Goal: Task Accomplishment & Management: Use online tool/utility

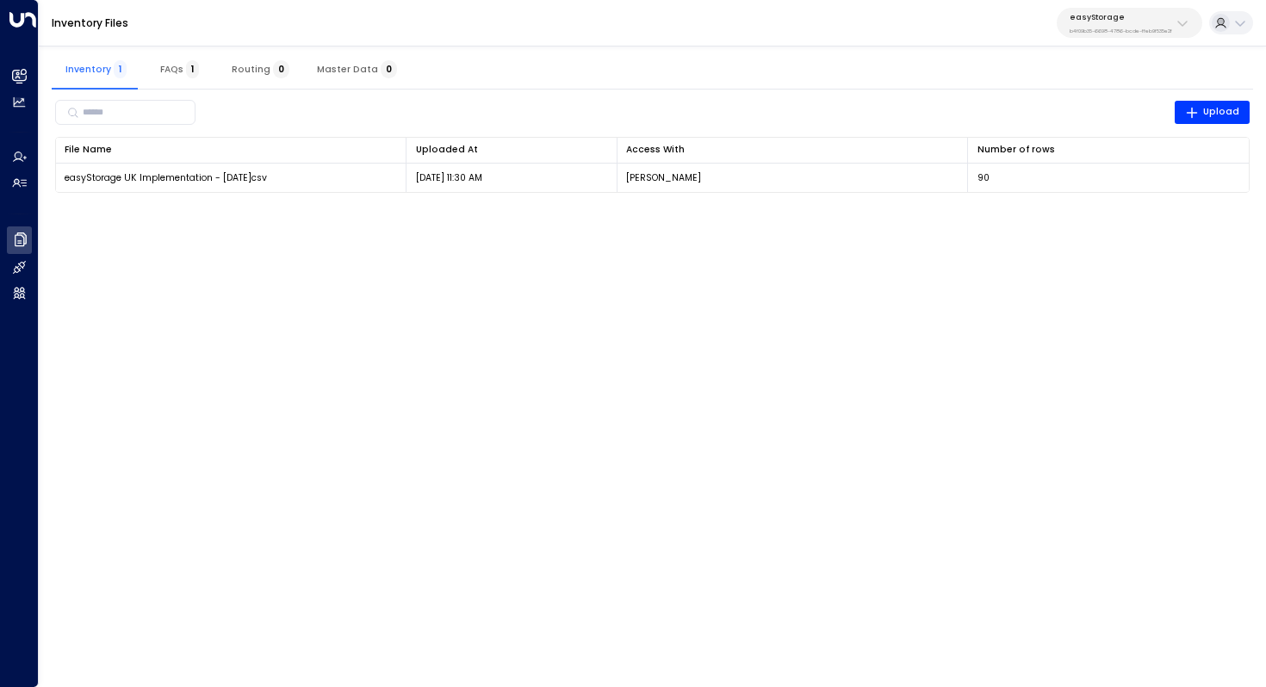
click at [1132, 16] on p "easyStorage" at bounding box center [1121, 17] width 102 height 10
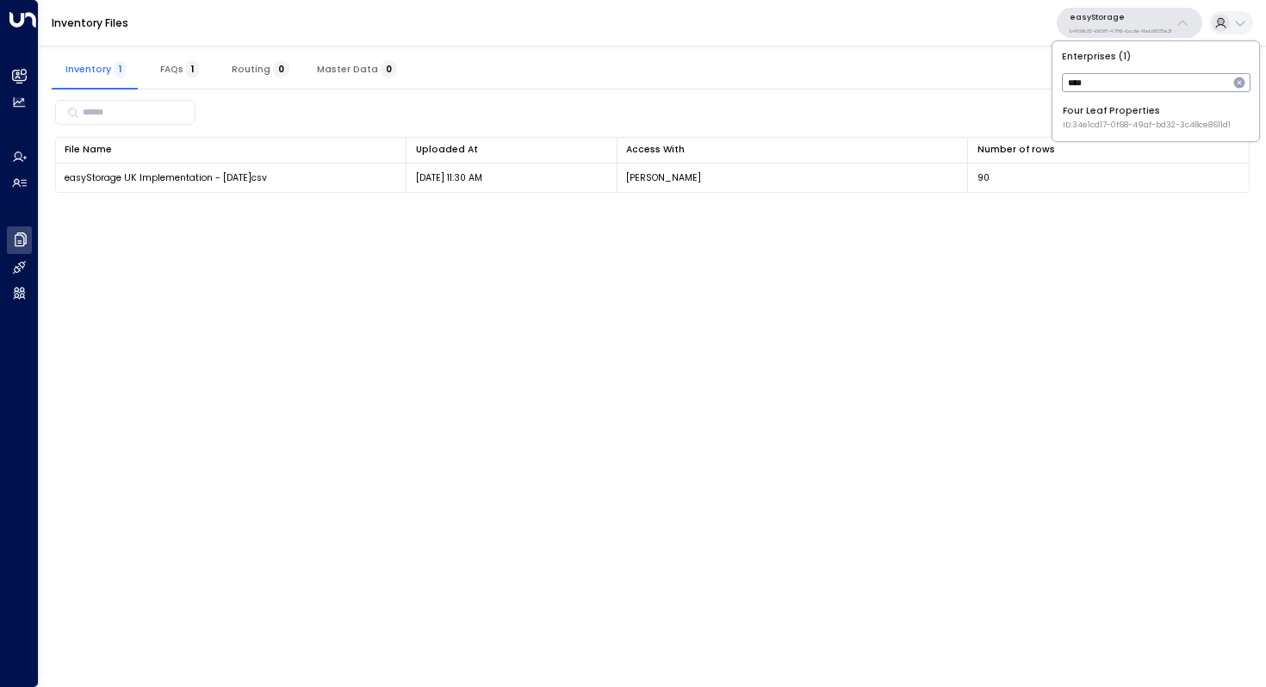
type input "****"
click at [1128, 124] on span "ID: 34e1cd17-0f68-49af-bd32-3c48ce8611d1" at bounding box center [1147, 126] width 168 height 12
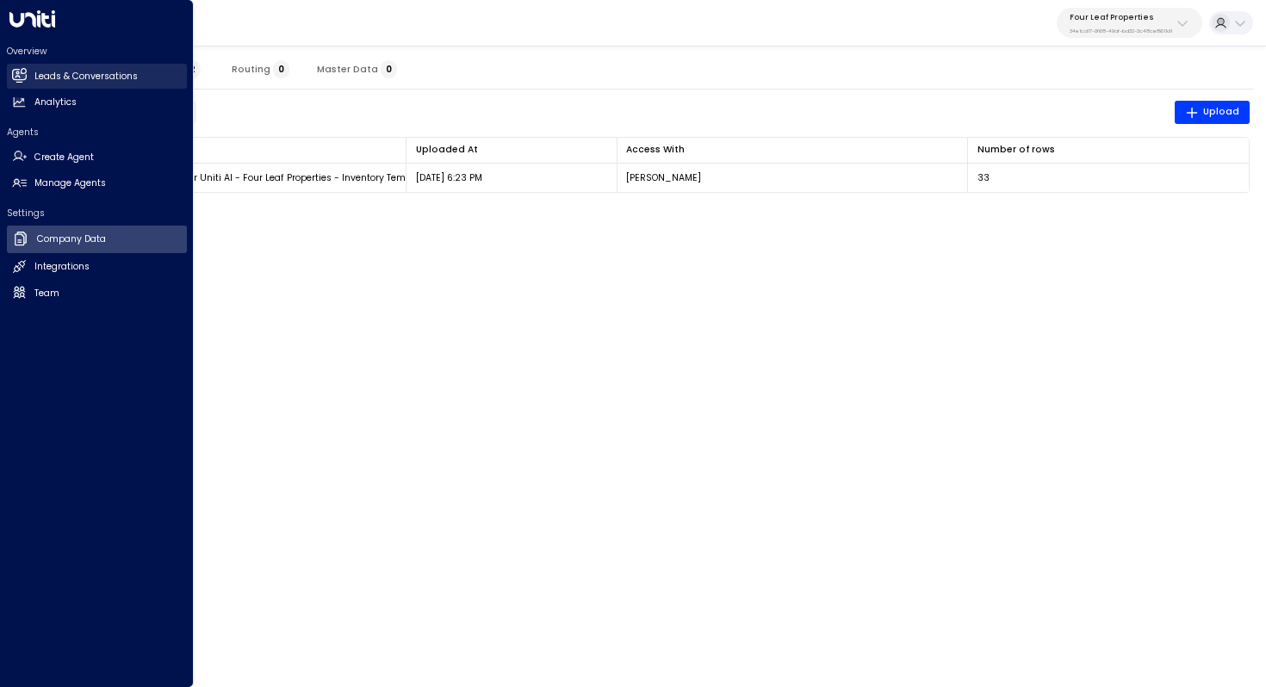
click at [71, 76] on h2 "Leads & Conversations" at bounding box center [85, 77] width 103 height 14
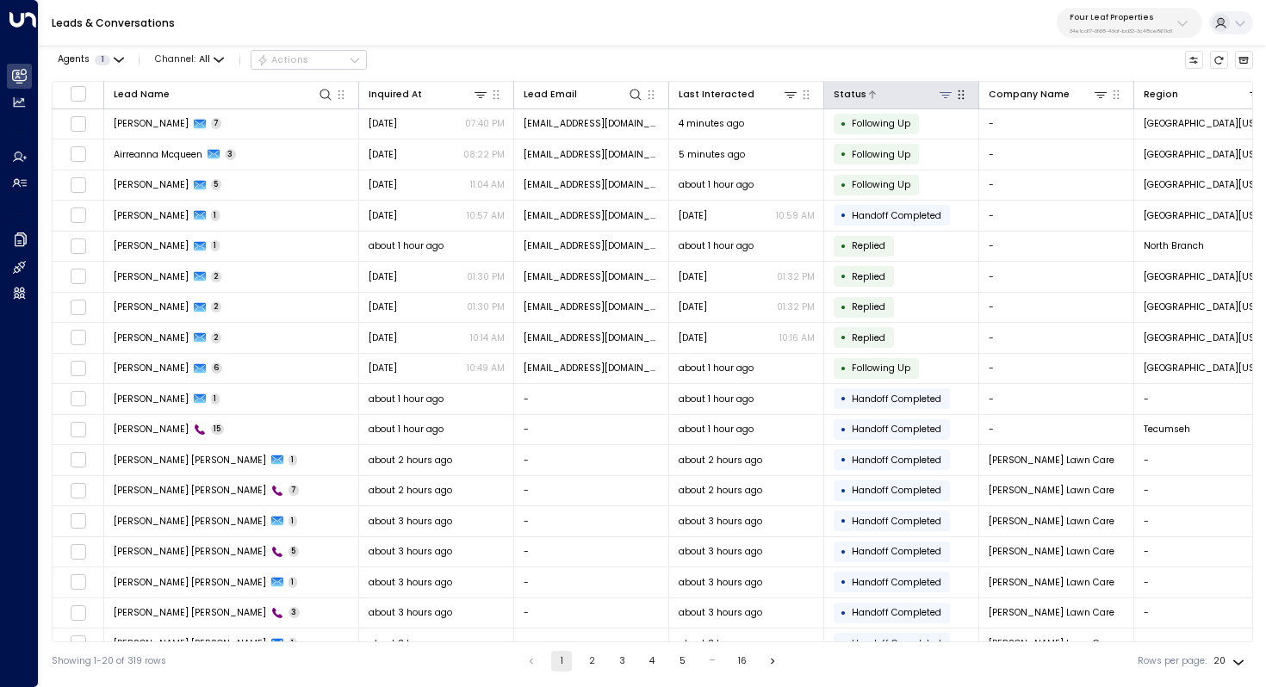
click at [947, 91] on icon at bounding box center [946, 95] width 14 height 14
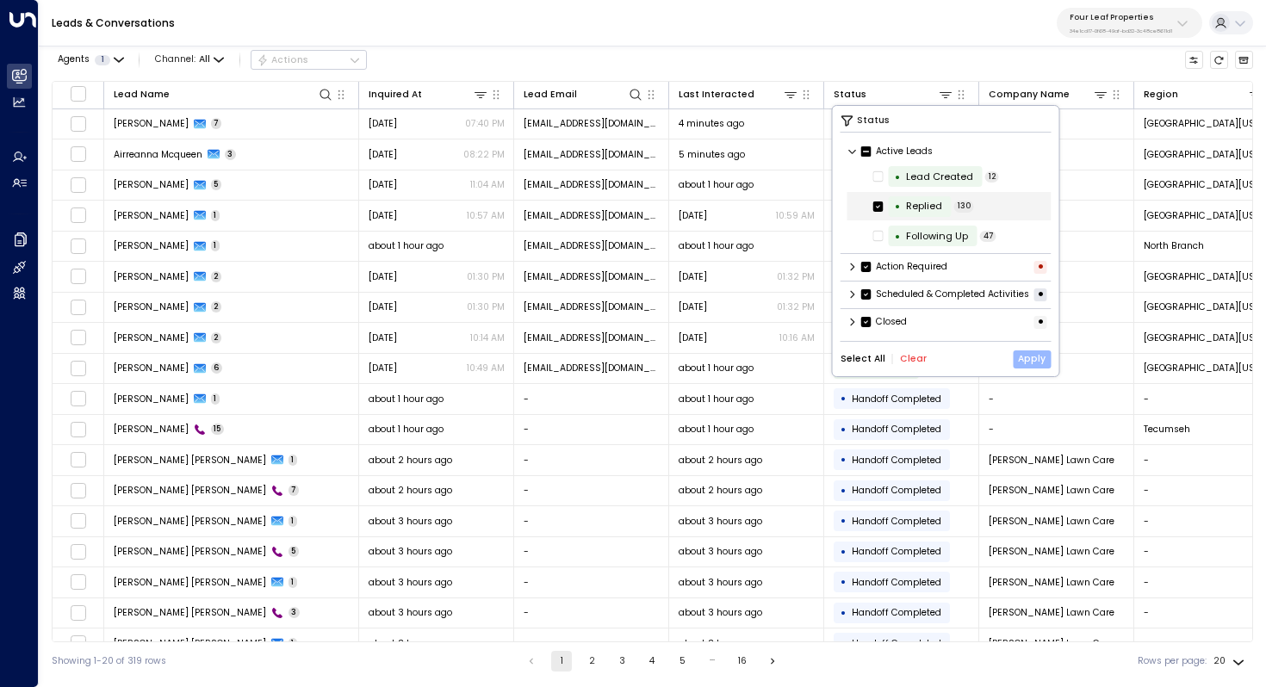
click at [1033, 369] on button "Apply" at bounding box center [1032, 360] width 38 height 18
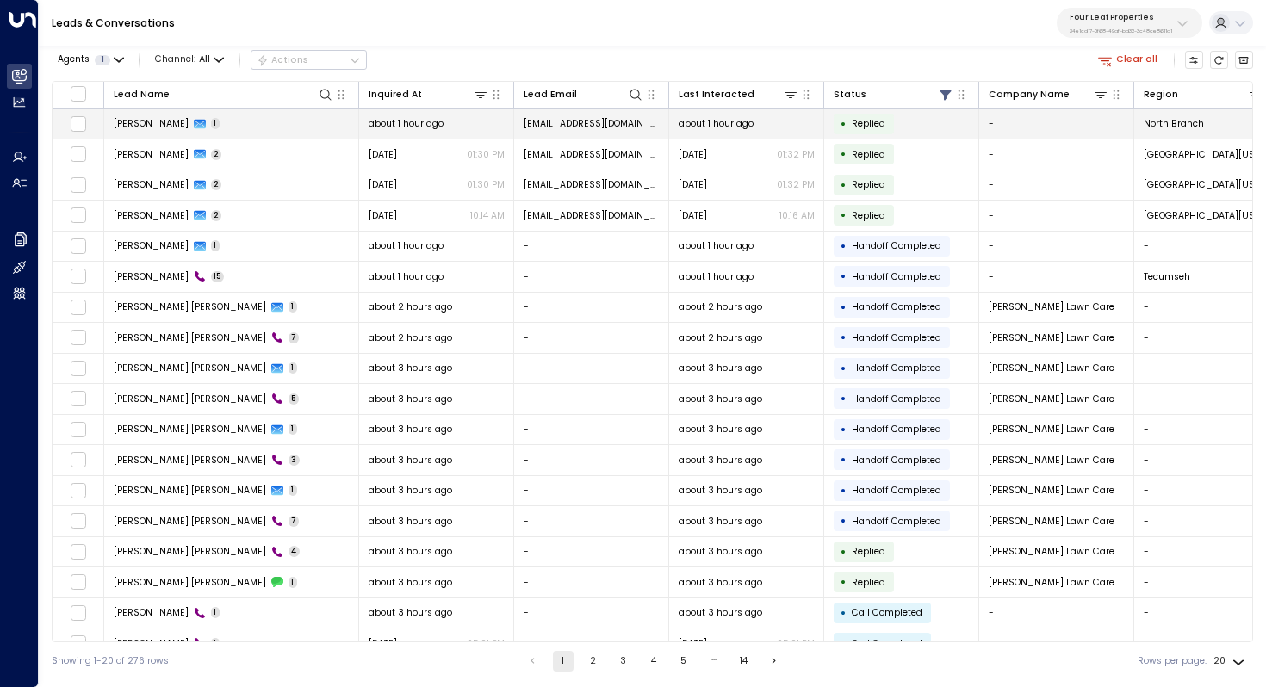
click at [250, 120] on td "[PERSON_NAME] 1" at bounding box center [231, 124] width 255 height 30
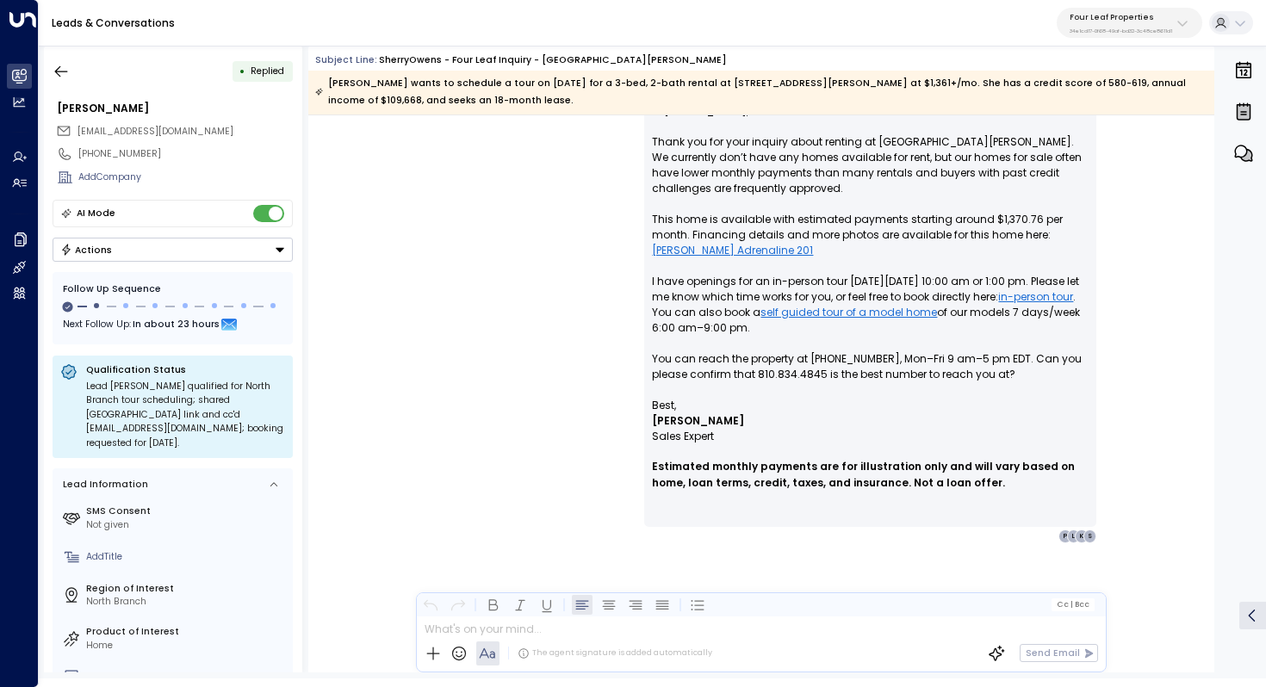
scroll to position [1061, 0]
click at [65, 71] on icon "button" at bounding box center [61, 70] width 13 height 11
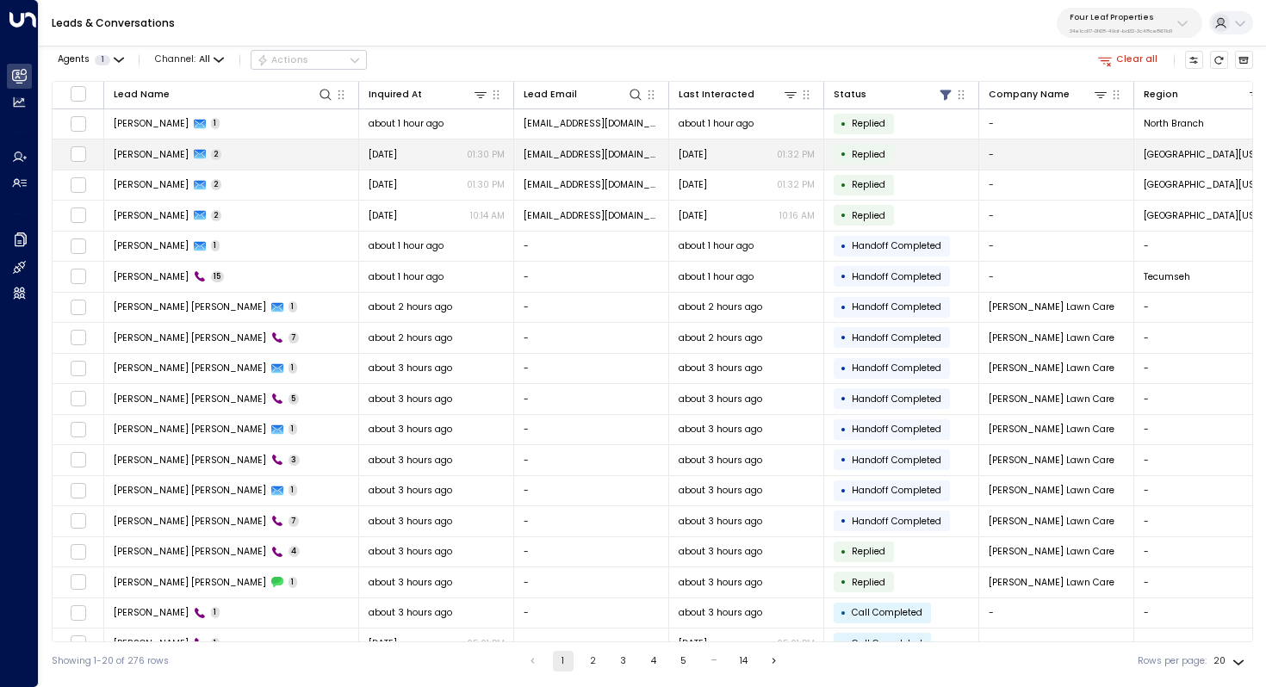
click at [144, 153] on span "[PERSON_NAME]" at bounding box center [151, 154] width 75 height 13
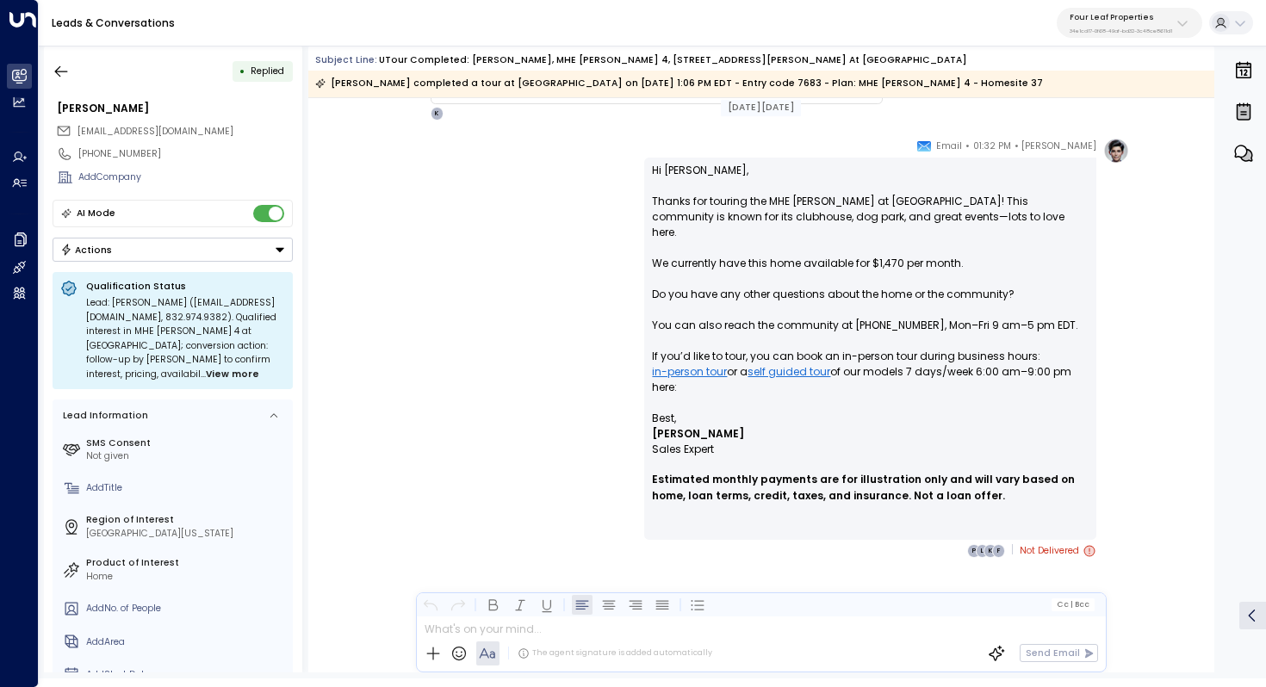
scroll to position [1468, 0]
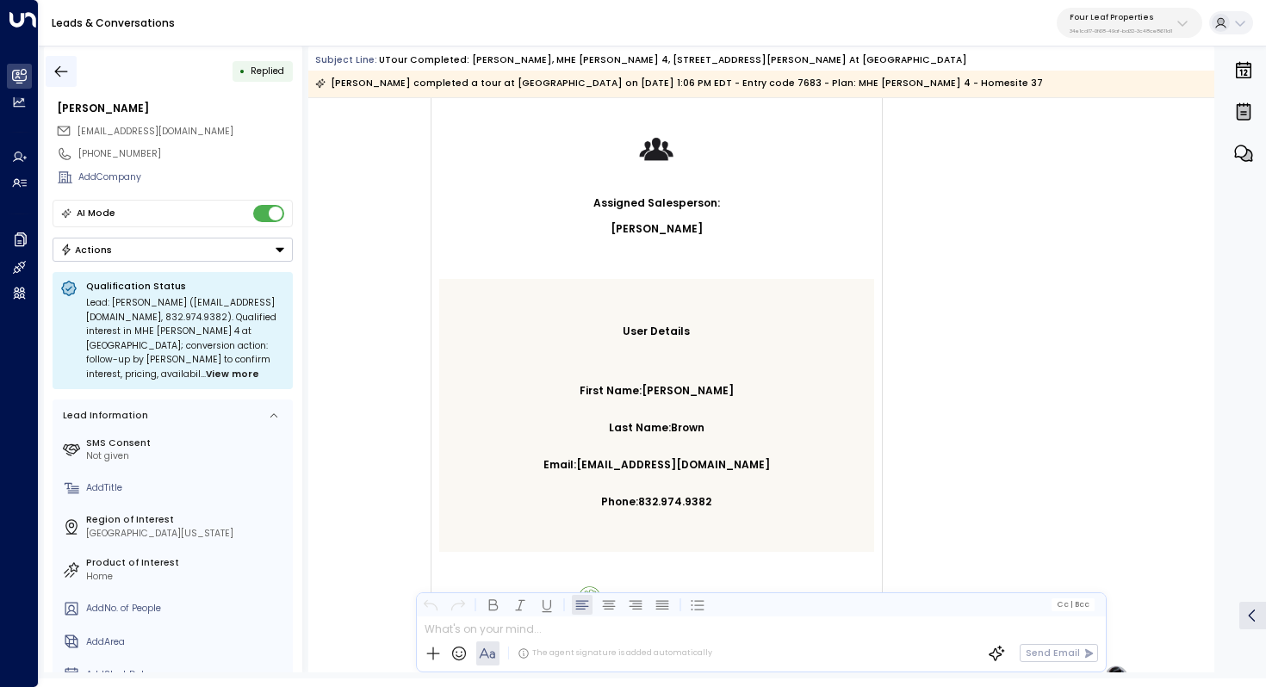
click at [65, 71] on icon "button" at bounding box center [61, 70] width 13 height 11
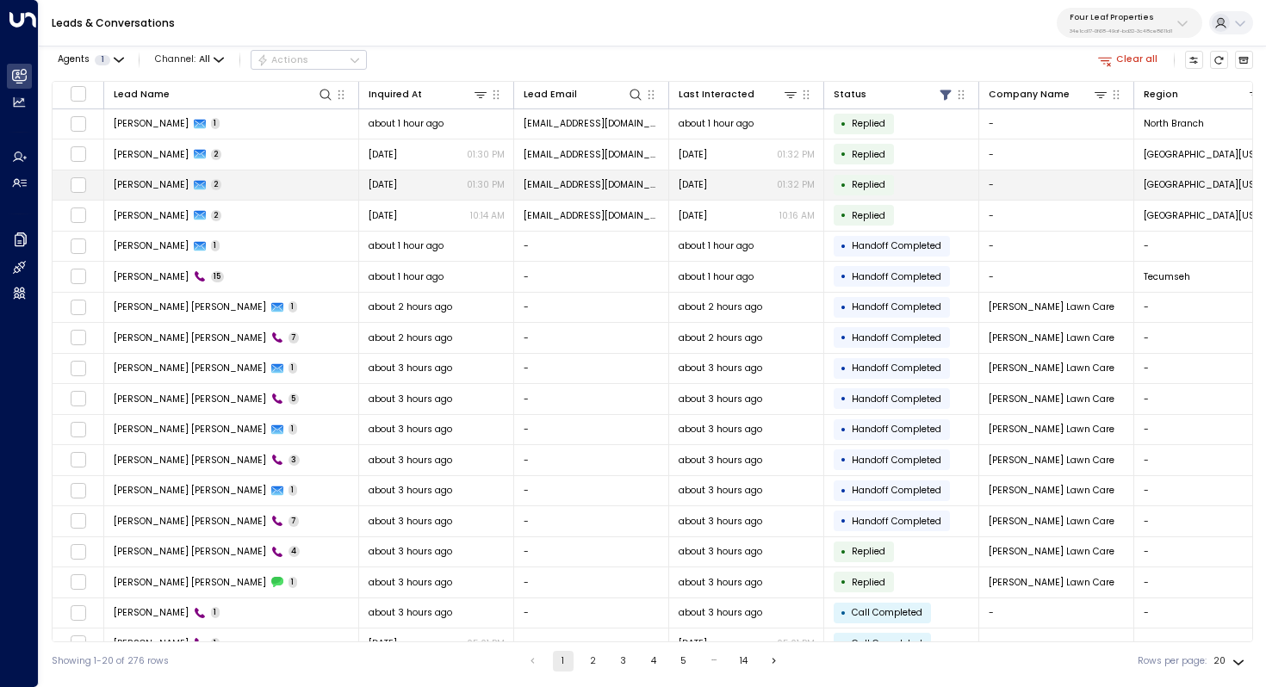
click at [226, 184] on td "[PERSON_NAME] 2" at bounding box center [231, 186] width 255 height 30
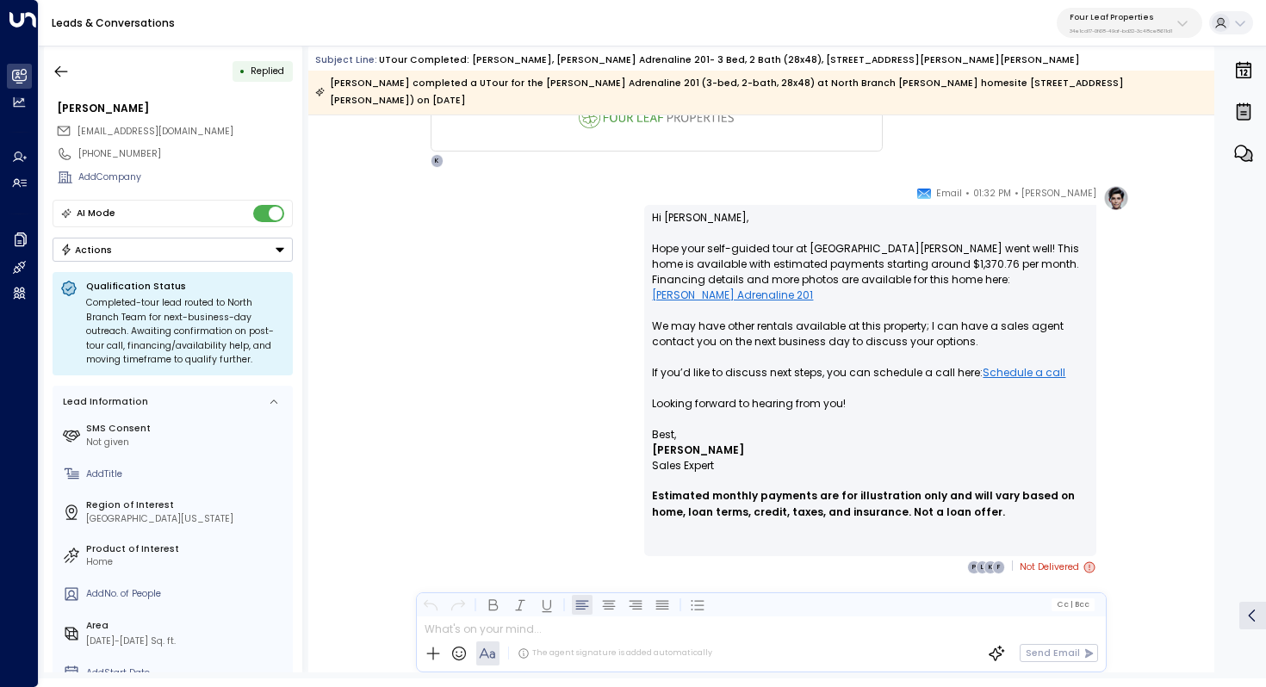
scroll to position [1965, 0]
click at [61, 68] on icon "button" at bounding box center [61, 71] width 17 height 17
